Goal: Task Accomplishment & Management: Complete application form

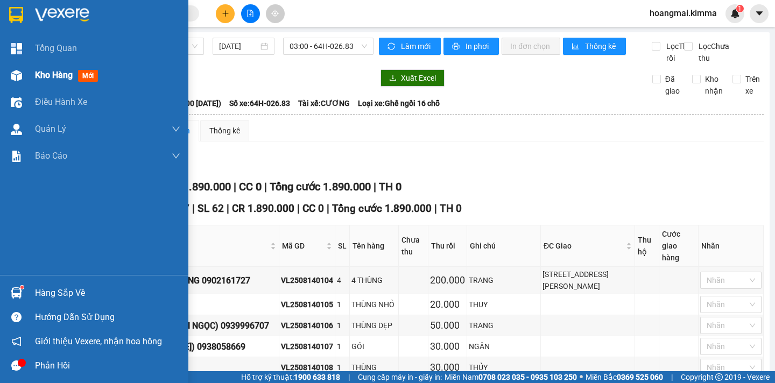
click at [58, 76] on span "Kho hàng" at bounding box center [54, 75] width 38 height 10
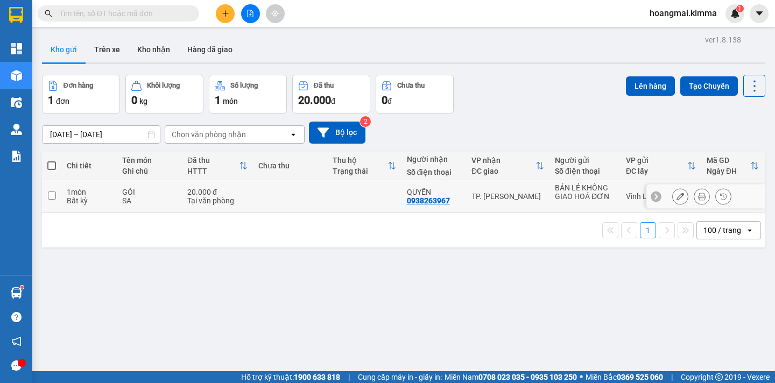
click at [51, 195] on input "checkbox" at bounding box center [52, 196] width 8 height 8
checkbox input "true"
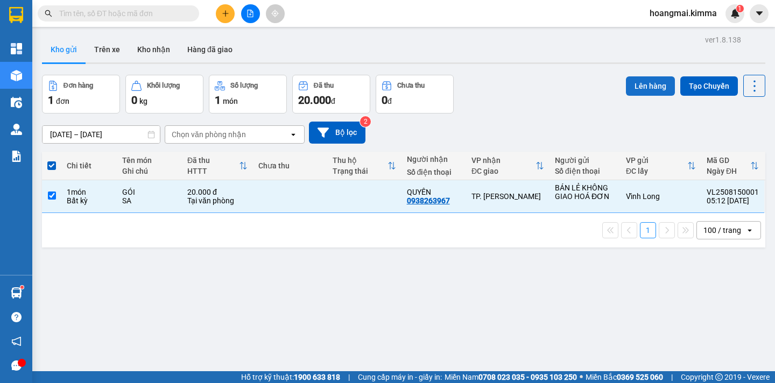
click at [641, 86] on button "Lên hàng" at bounding box center [650, 85] width 49 height 19
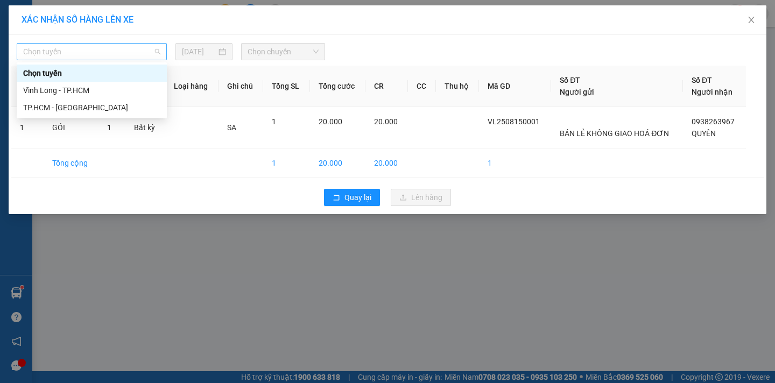
click at [78, 55] on span "Chọn tuyến" at bounding box center [91, 52] width 137 height 16
click at [67, 88] on div "Vĩnh Long - TP.HCM" at bounding box center [91, 91] width 137 height 12
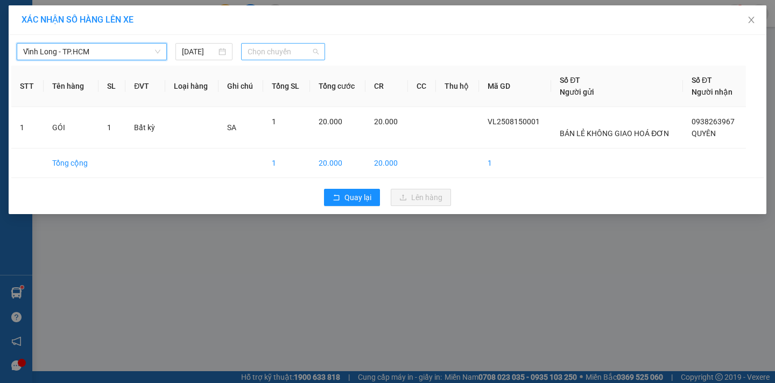
click at [283, 51] on span "Chọn chuyến" at bounding box center [283, 52] width 71 height 16
click at [191, 54] on input "[DATE]" at bounding box center [199, 52] width 35 height 12
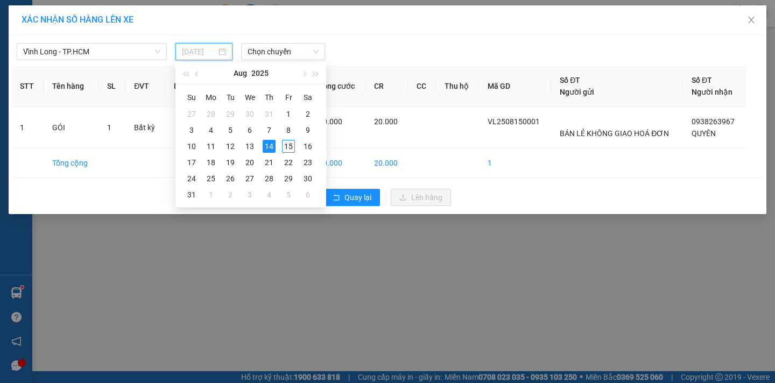
click at [291, 147] on div "15" at bounding box center [288, 146] width 13 height 13
type input "[DATE]"
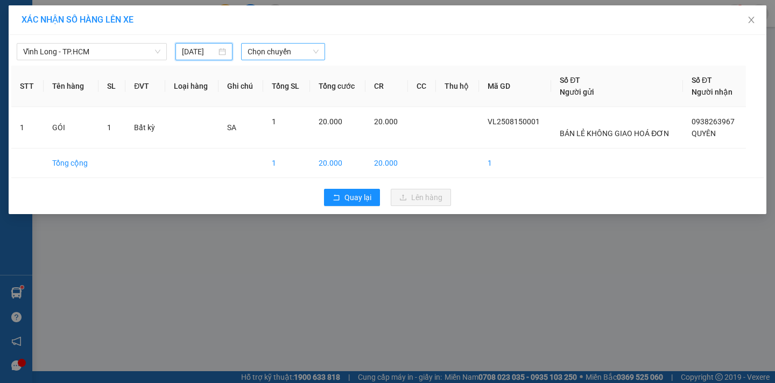
click at [289, 52] on span "Chọn chuyến" at bounding box center [283, 52] width 71 height 16
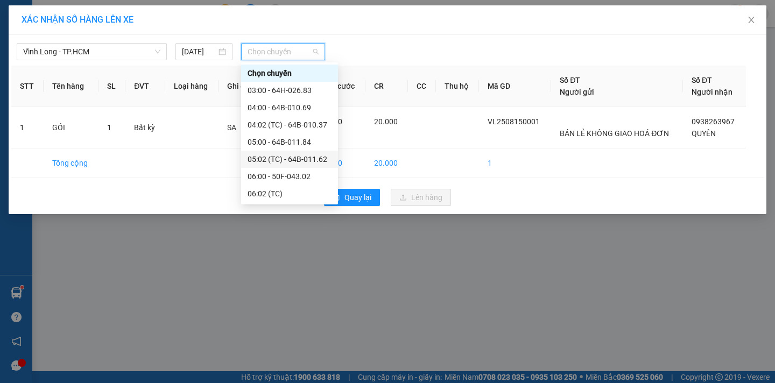
scroll to position [108, 0]
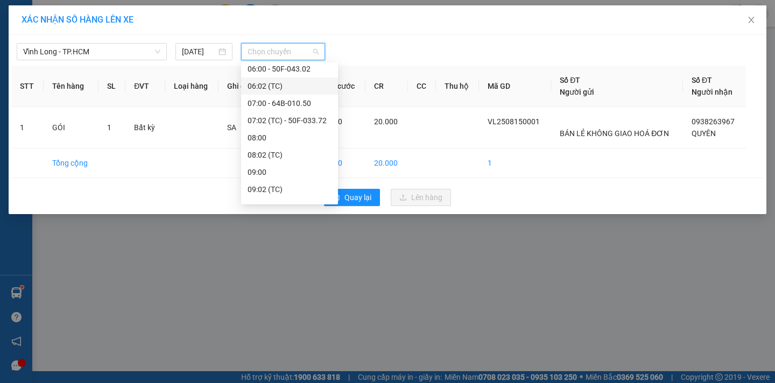
click at [304, 86] on div "06:02 (TC)" at bounding box center [290, 86] width 84 height 12
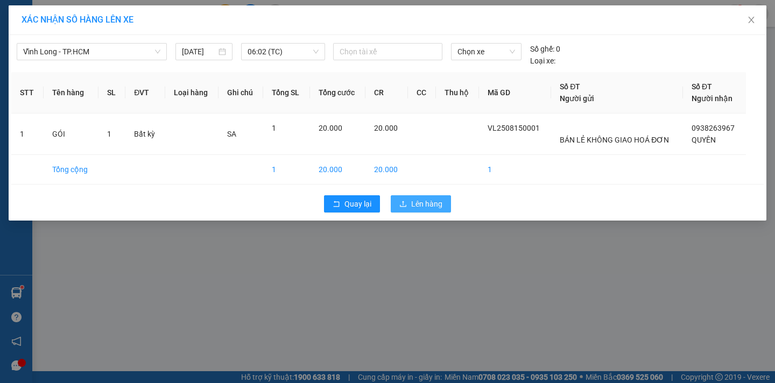
click at [416, 202] on span "Lên hàng" at bounding box center [426, 204] width 31 height 12
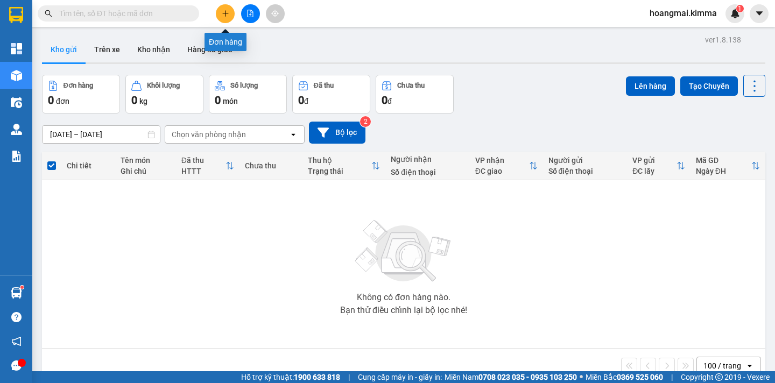
click at [223, 18] on button at bounding box center [225, 13] width 19 height 19
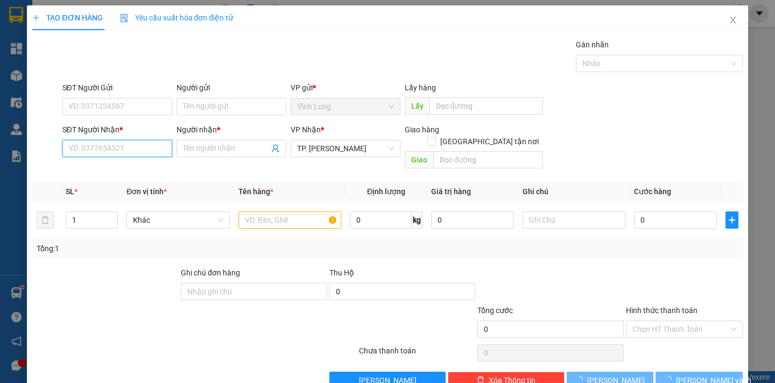
click at [125, 150] on input "SĐT Người Nhận *" at bounding box center [117, 148] width 110 height 17
type input "0797779889"
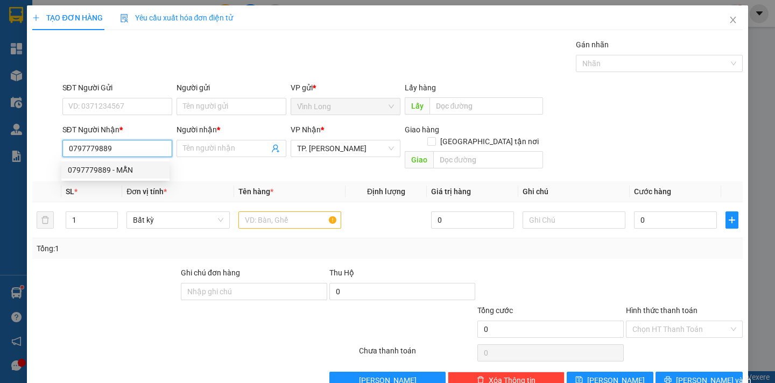
click at [122, 166] on div "0797779889 - MẪN" at bounding box center [115, 170] width 95 height 12
type input "MẪN"
type input "0797779889"
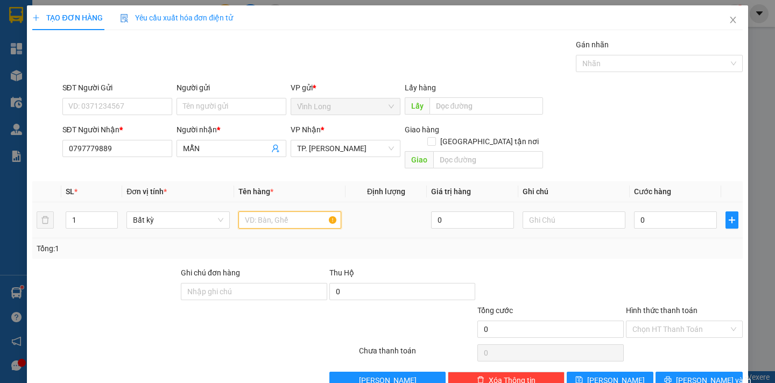
click at [253, 212] on input "text" at bounding box center [289, 220] width 103 height 17
type input "GÓI"
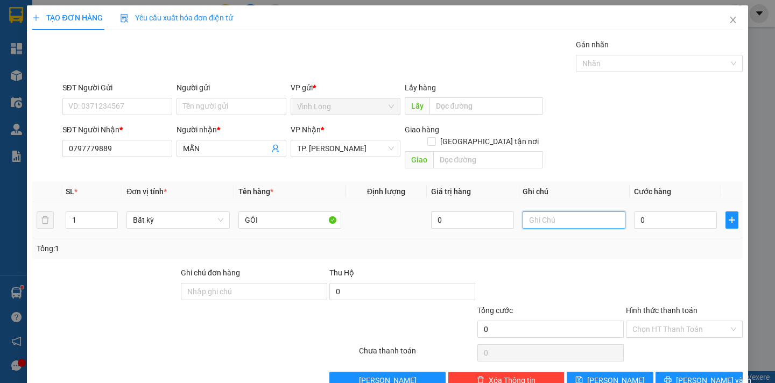
click at [523, 212] on input "text" at bounding box center [574, 220] width 103 height 17
type input "NGÂN"
click at [657, 212] on input "0" at bounding box center [675, 220] width 83 height 17
type input "2"
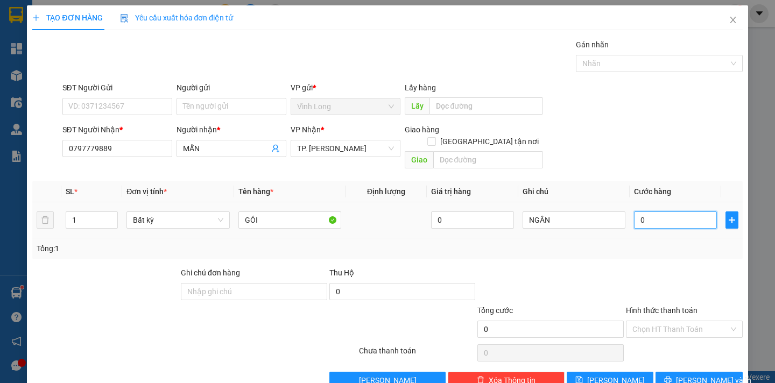
type input "2"
type input "20"
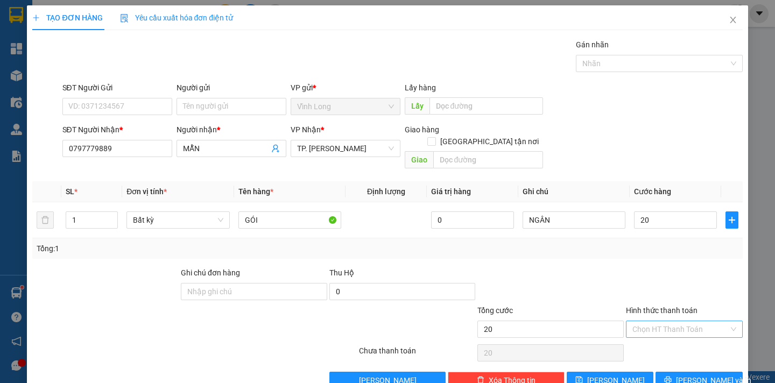
type input "20.000"
click at [685, 321] on input "Hình thức thanh toán" at bounding box center [681, 329] width 96 height 16
click at [683, 337] on div "Tại văn phòng" at bounding box center [677, 339] width 102 height 12
type input "0"
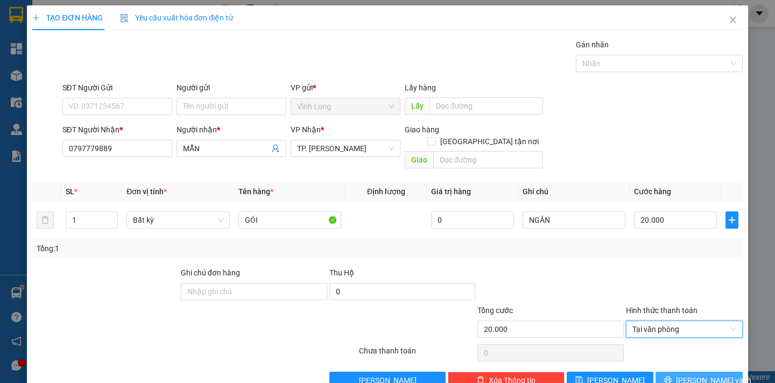
click at [682, 375] on span "[PERSON_NAME] và In" at bounding box center [713, 381] width 75 height 12
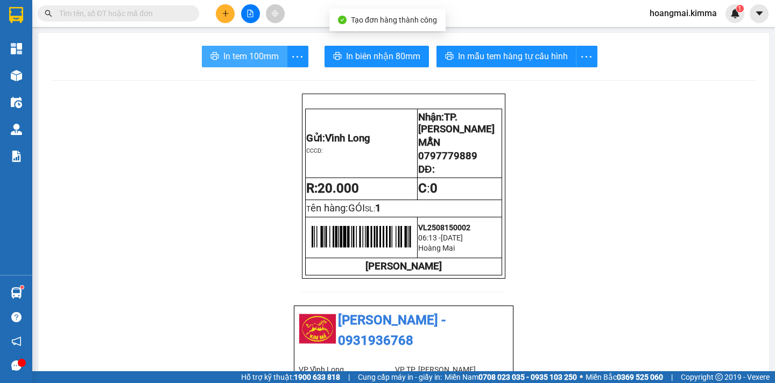
click at [250, 50] on span "In tem 100mm" at bounding box center [250, 56] width 55 height 13
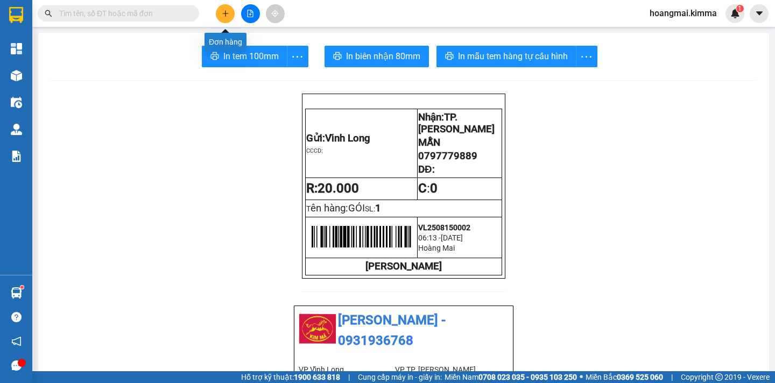
click at [224, 11] on icon "plus" at bounding box center [226, 14] width 8 height 8
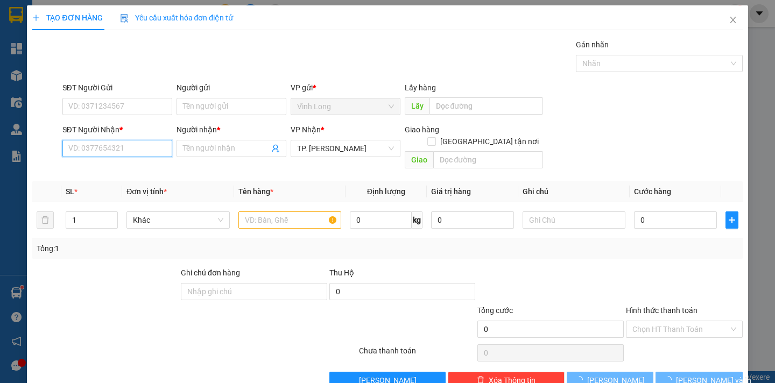
click at [132, 147] on input "SĐT Người Nhận *" at bounding box center [117, 148] width 110 height 17
click at [132, 148] on input "SĐT Người Nhận *" at bounding box center [117, 148] width 110 height 17
type input "0349021436"
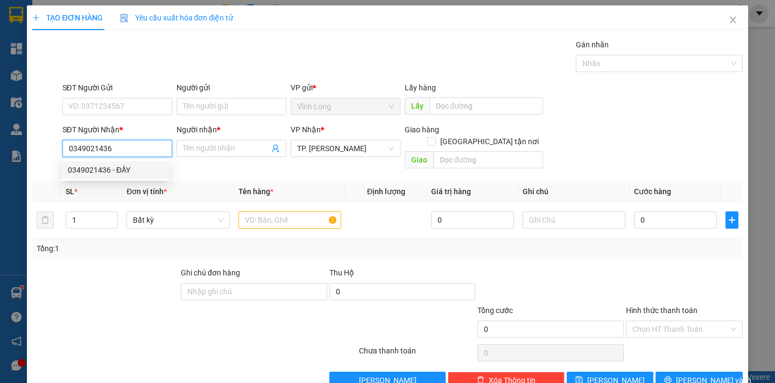
click at [115, 169] on div "0349021436 - ĐẦY" at bounding box center [115, 170] width 95 height 12
type input "ĐẦY"
type input "0349021436"
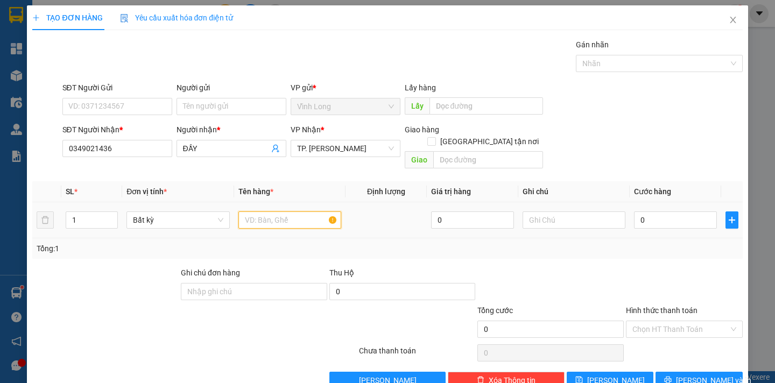
click at [266, 212] on input "text" at bounding box center [289, 220] width 103 height 17
type input "THÙNG MUS"
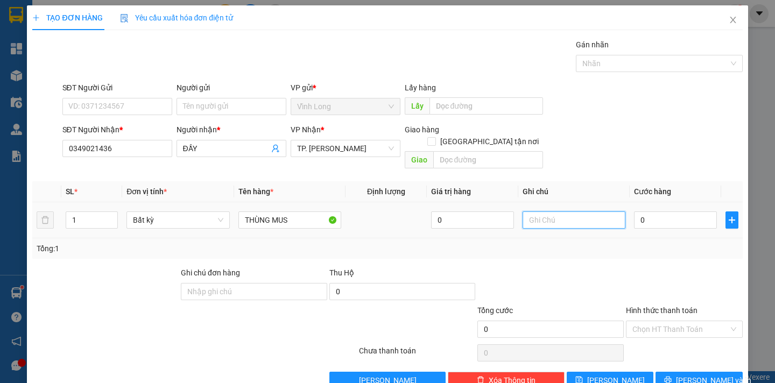
click at [550, 212] on input "text" at bounding box center [574, 220] width 103 height 17
type input "NGÂN"
click at [643, 214] on input "0" at bounding box center [675, 220] width 83 height 17
type input "4"
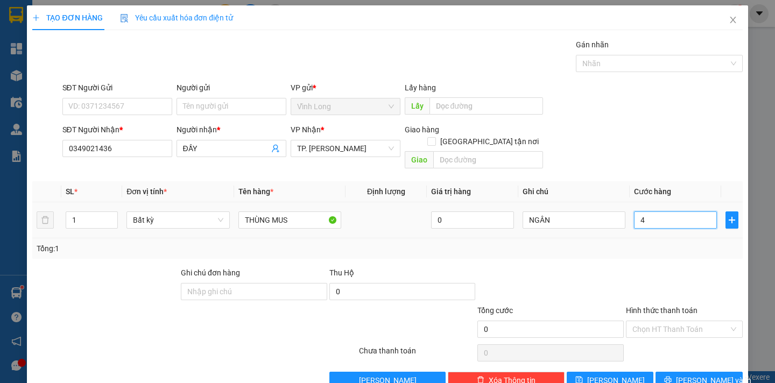
type input "4"
type input "40"
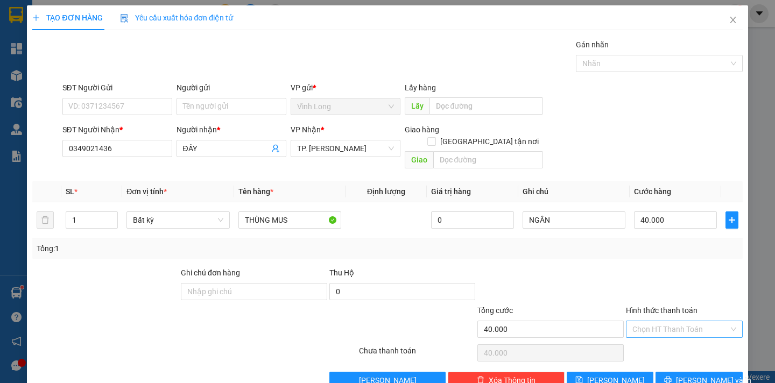
click at [641, 321] on input "Hình thức thanh toán" at bounding box center [681, 329] width 96 height 16
click at [642, 338] on div "Tại văn phòng" at bounding box center [677, 339] width 102 height 12
click at [657, 372] on button "[PERSON_NAME] và In" at bounding box center [699, 380] width 87 height 17
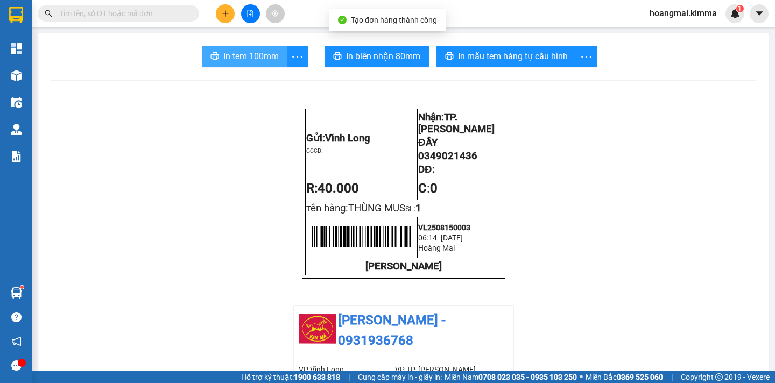
click at [240, 59] on span "In tem 100mm" at bounding box center [250, 56] width 55 height 13
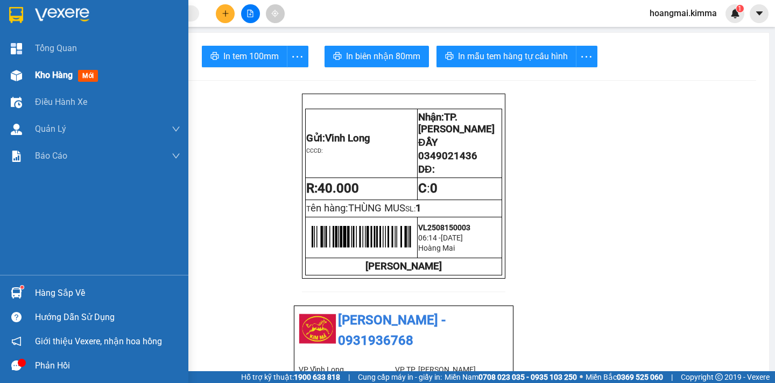
click at [44, 75] on span "Kho hàng" at bounding box center [54, 75] width 38 height 10
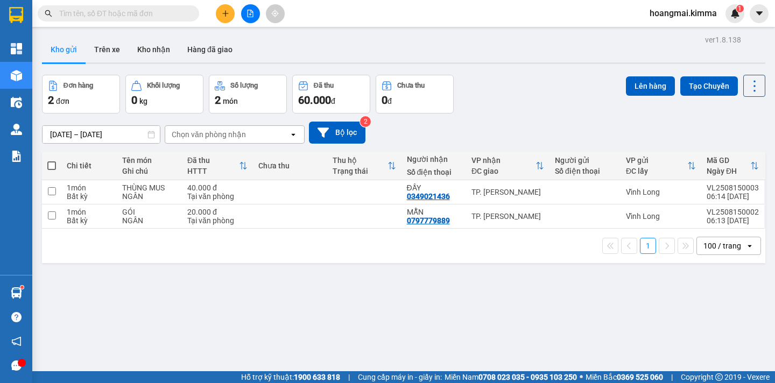
click at [153, 14] on input "text" at bounding box center [122, 14] width 127 height 12
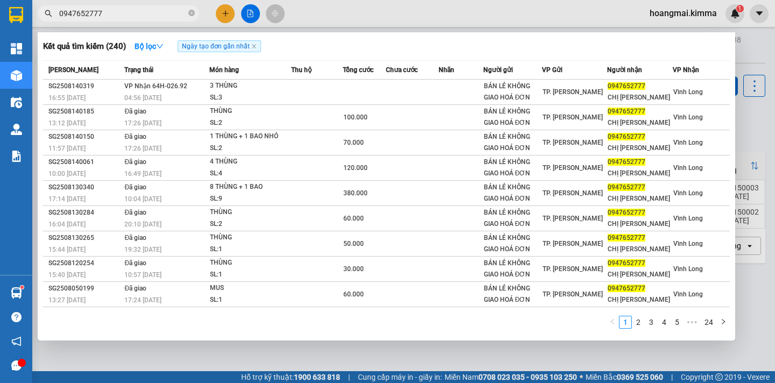
type input "0947652777"
